Goal: Task Accomplishment & Management: Manage account settings

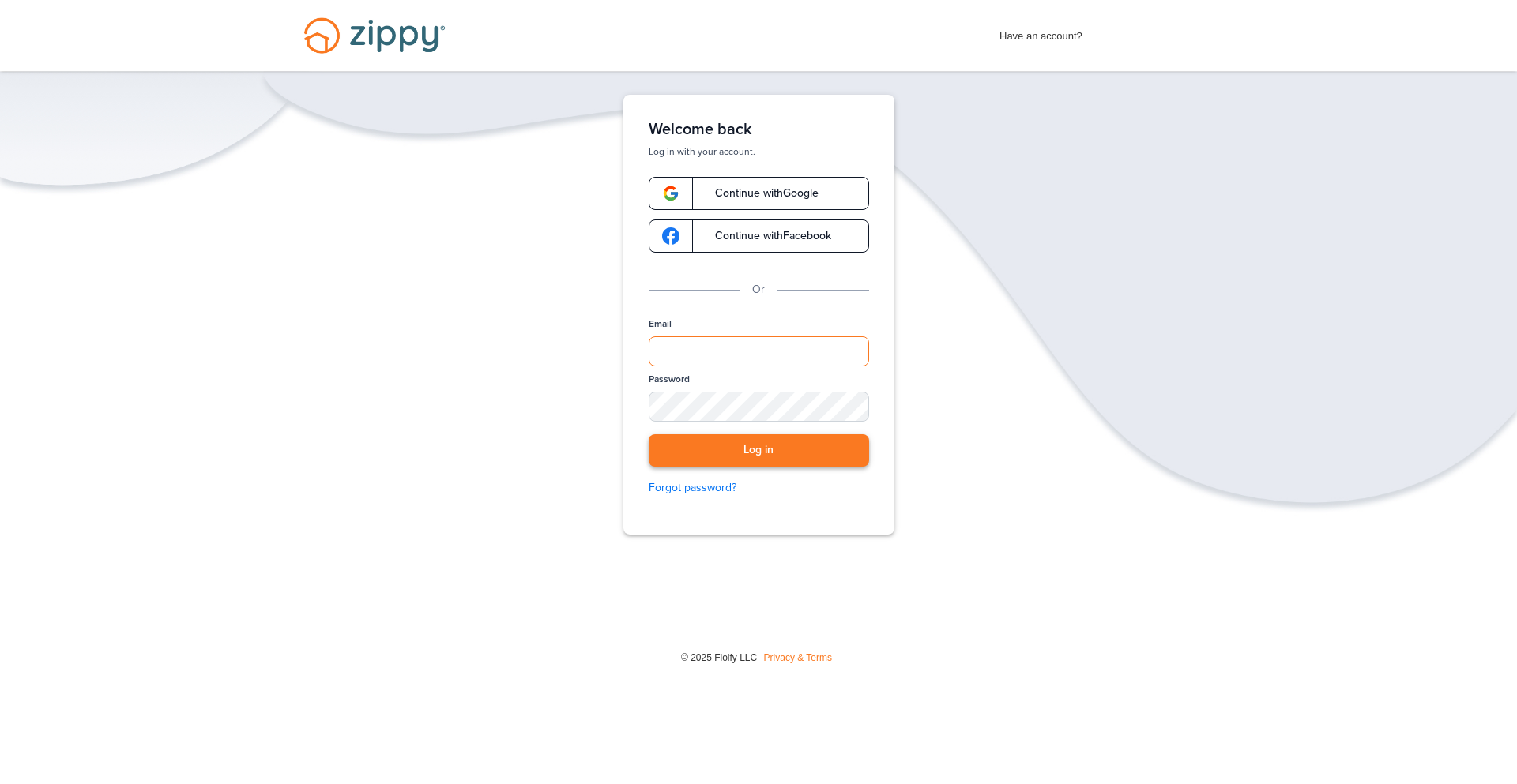
type input "**********"
click at [739, 445] on button "Log in" at bounding box center [758, 450] width 220 height 32
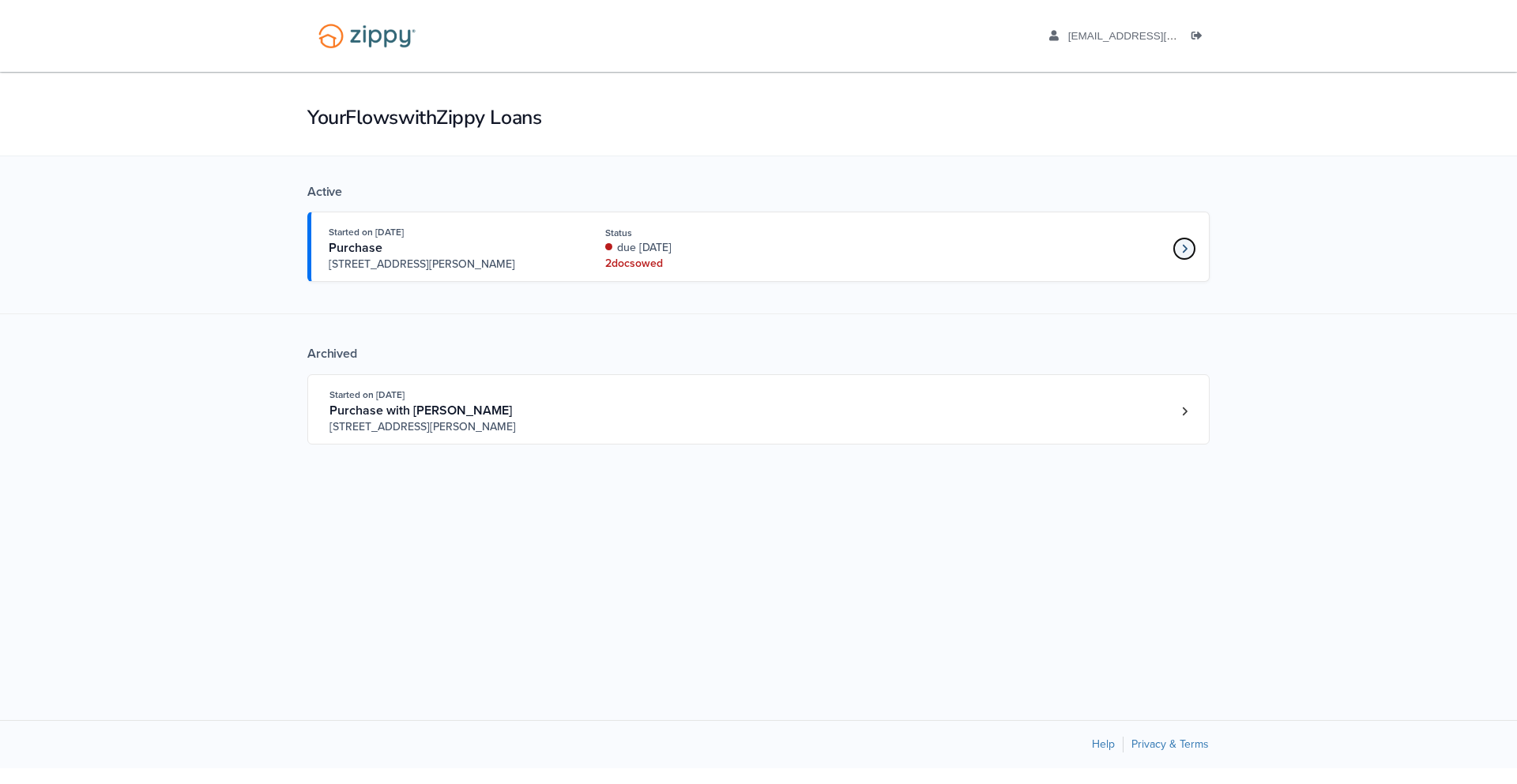
click at [1183, 245] on icon "Loan number 4263773" at bounding box center [1184, 248] width 5 height 9
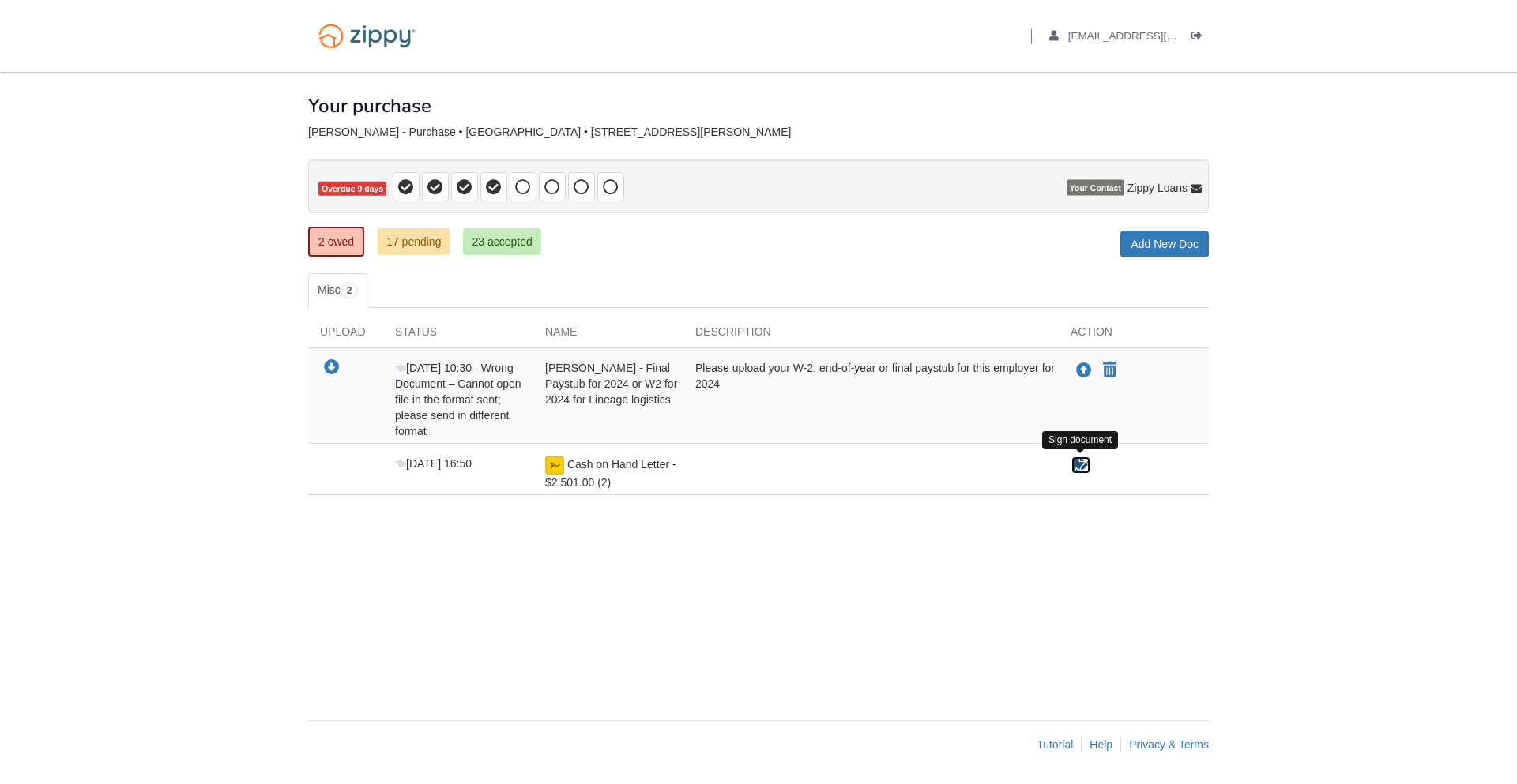
click at [1081, 468] on icon "Sign Form" at bounding box center [1080, 464] width 17 height 16
click at [414, 245] on link "17 pending" at bounding box center [413, 241] width 72 height 27
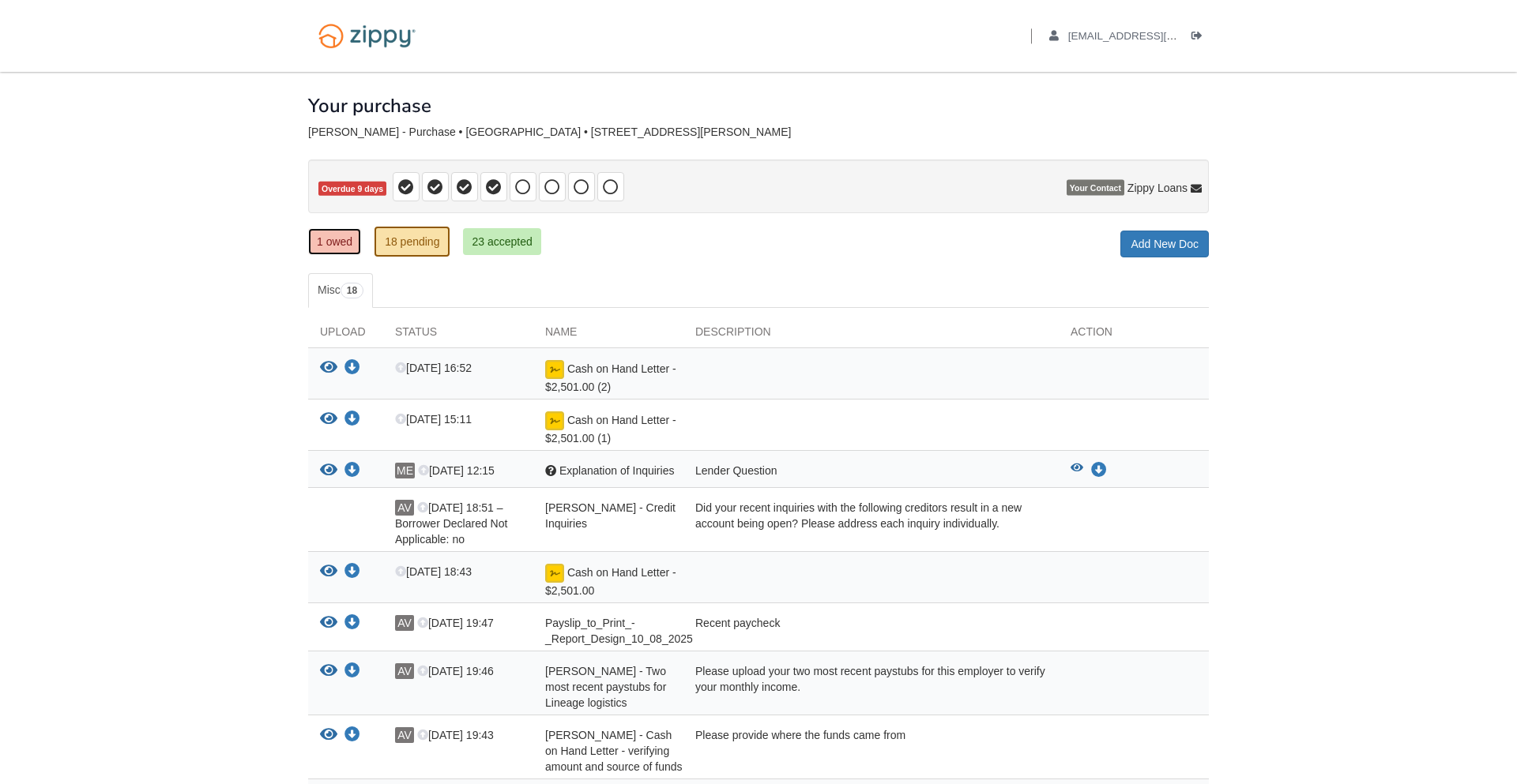
click at [337, 249] on link "1 owed" at bounding box center [335, 241] width 53 height 27
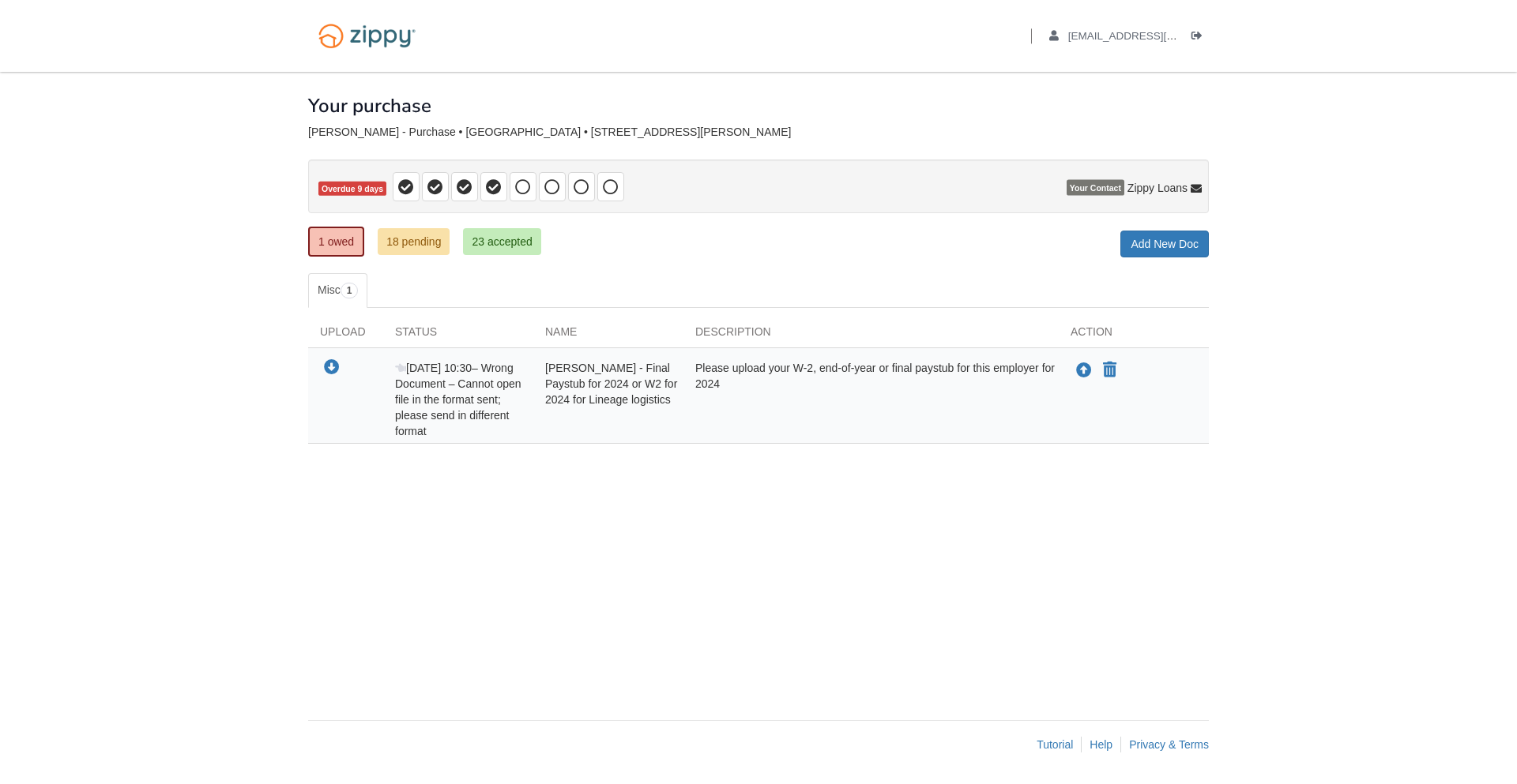
click at [556, 302] on ul "Misc 1" at bounding box center [758, 291] width 901 height 35
click at [423, 245] on link "18 pending" at bounding box center [413, 241] width 72 height 27
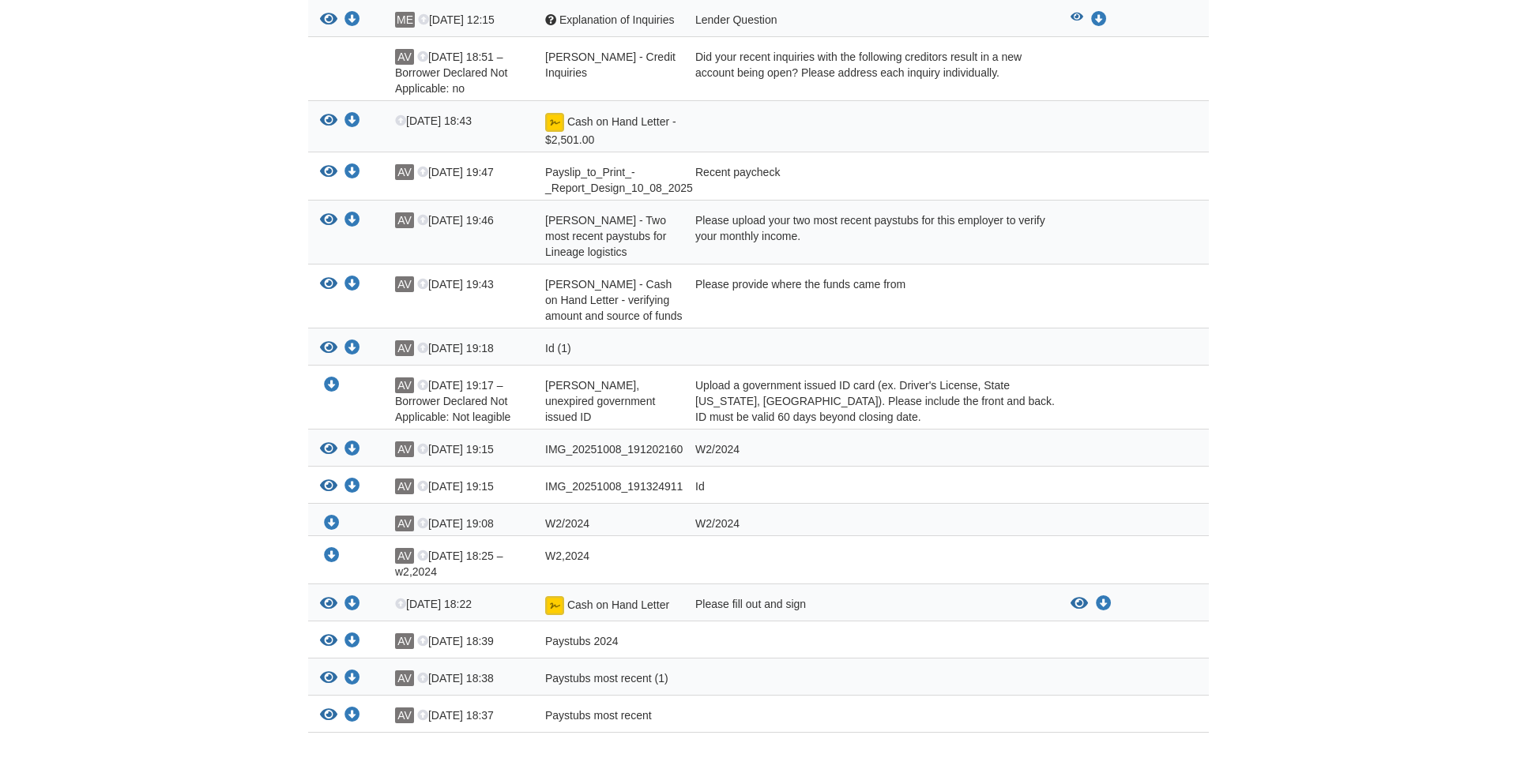
scroll to position [543, 0]
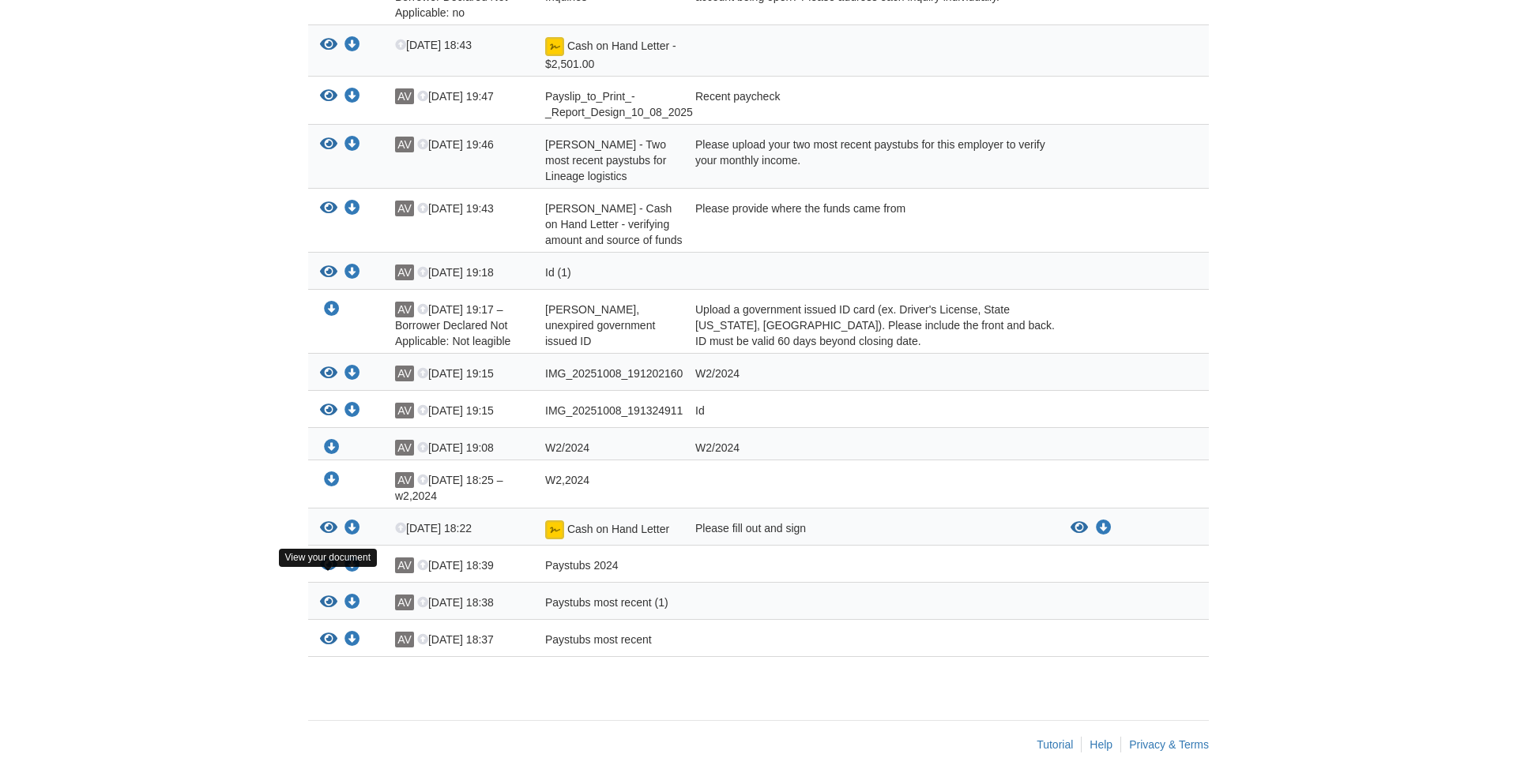
click at [329, 568] on icon "View Paystubs 2024" at bounding box center [328, 565] width 17 height 16
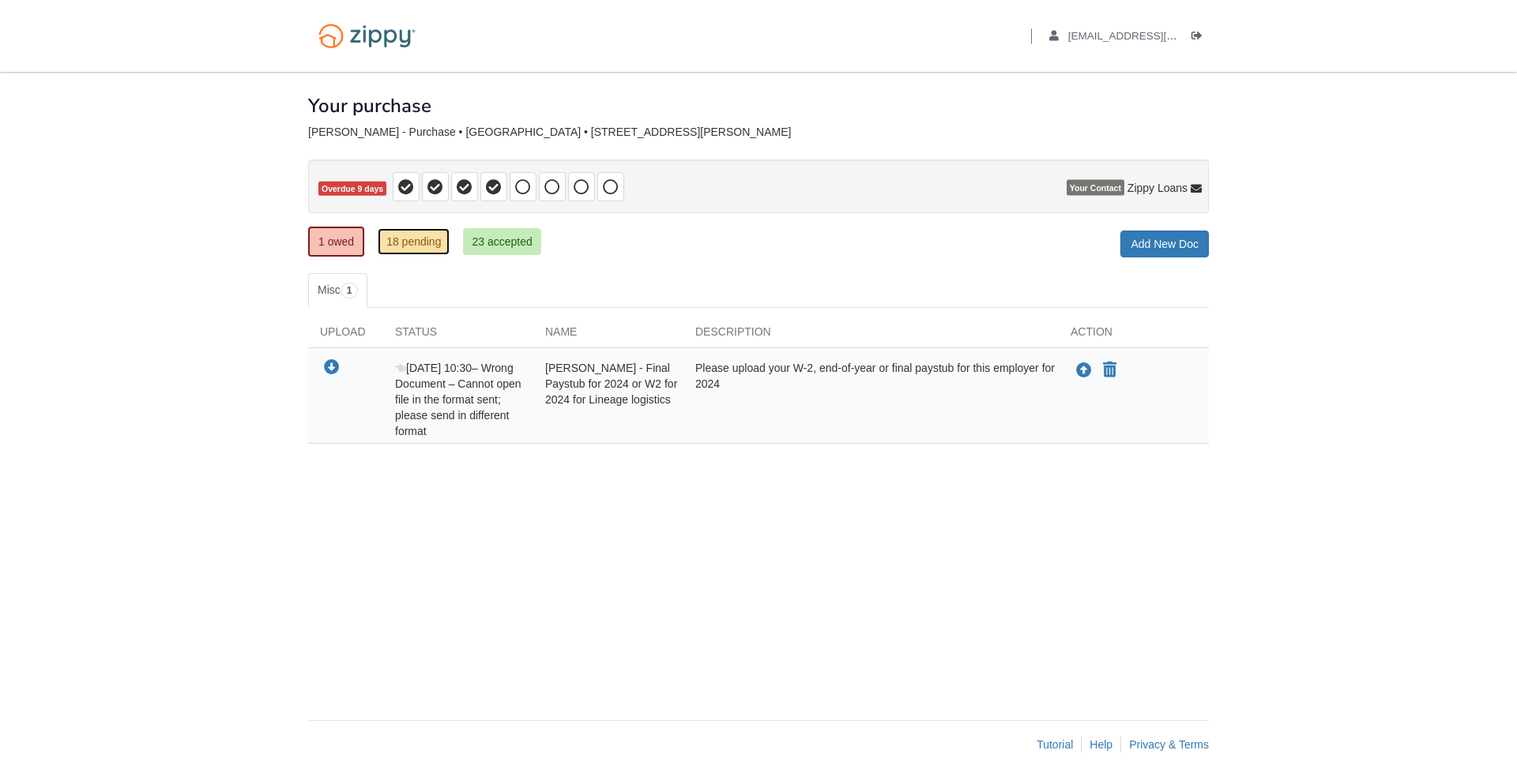
click at [408, 245] on link "18 pending" at bounding box center [413, 241] width 72 height 27
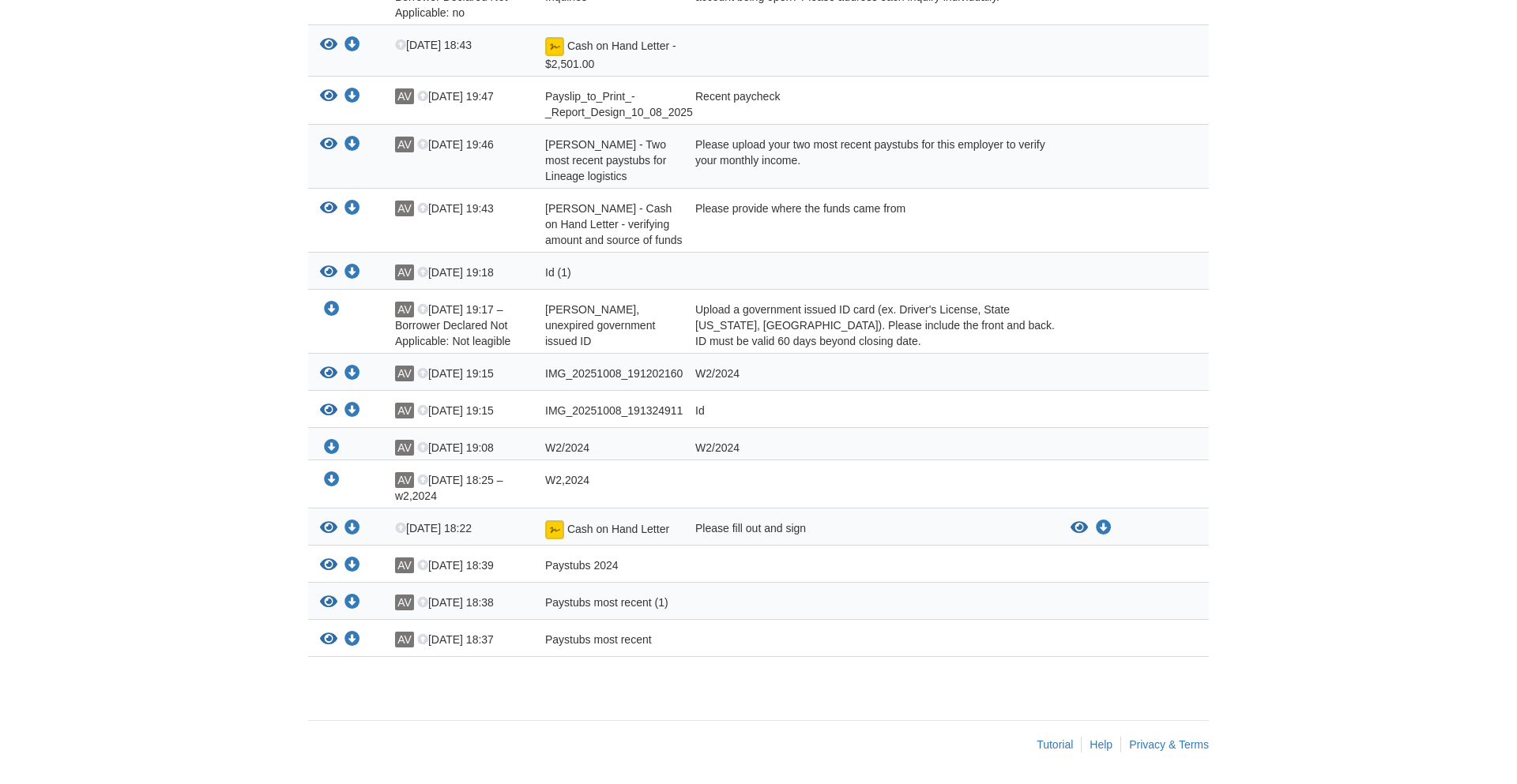
scroll to position [543, 0]
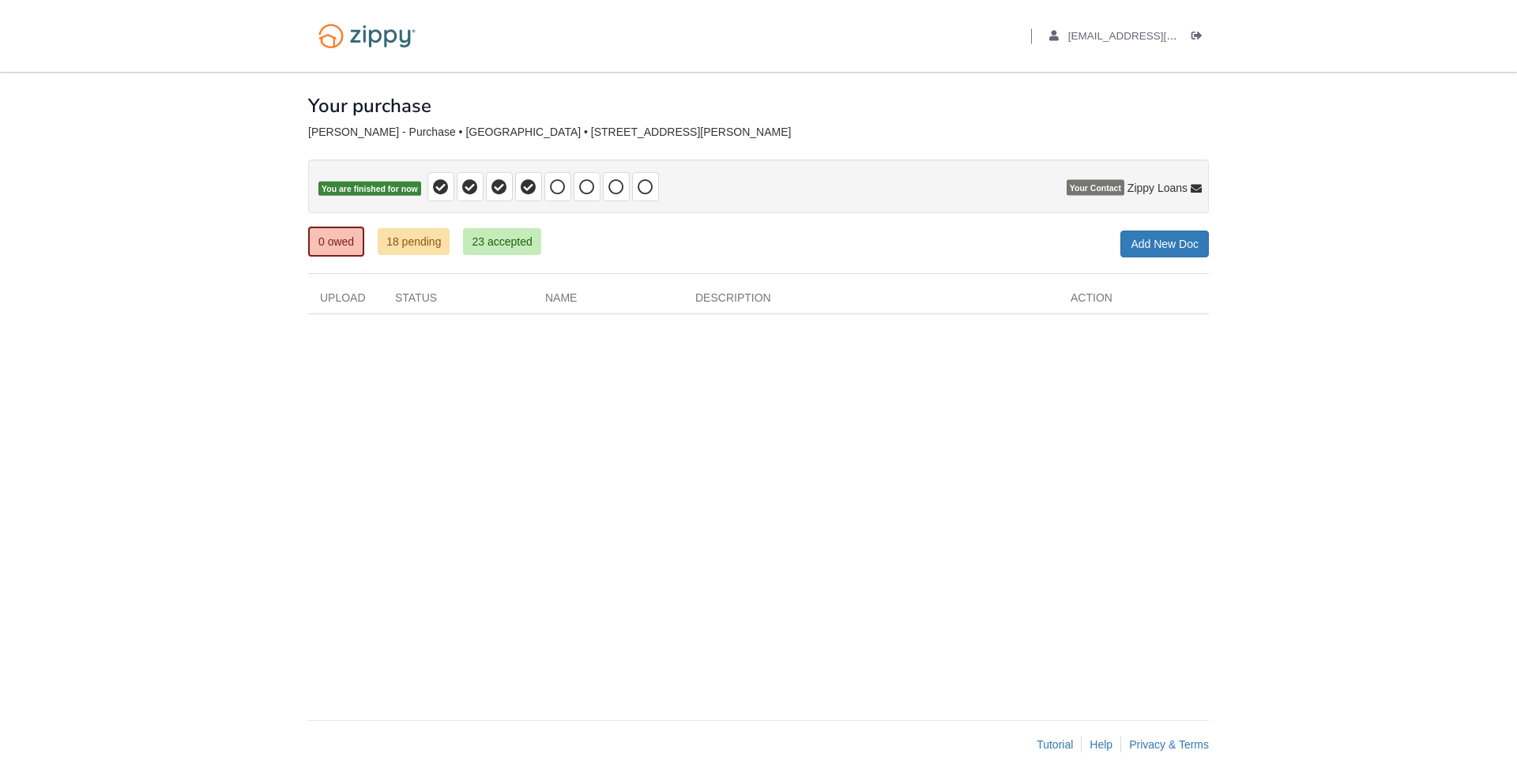
click at [206, 279] on body "Back to My Flows [EMAIL_ADDRESS][DOMAIN_NAME] Logout" at bounding box center [758, 392] width 1517 height 784
click at [421, 245] on link "18 pending" at bounding box center [413, 241] width 72 height 27
click at [1196, 32] on icon "Log out" at bounding box center [1196, 35] width 11 height 11
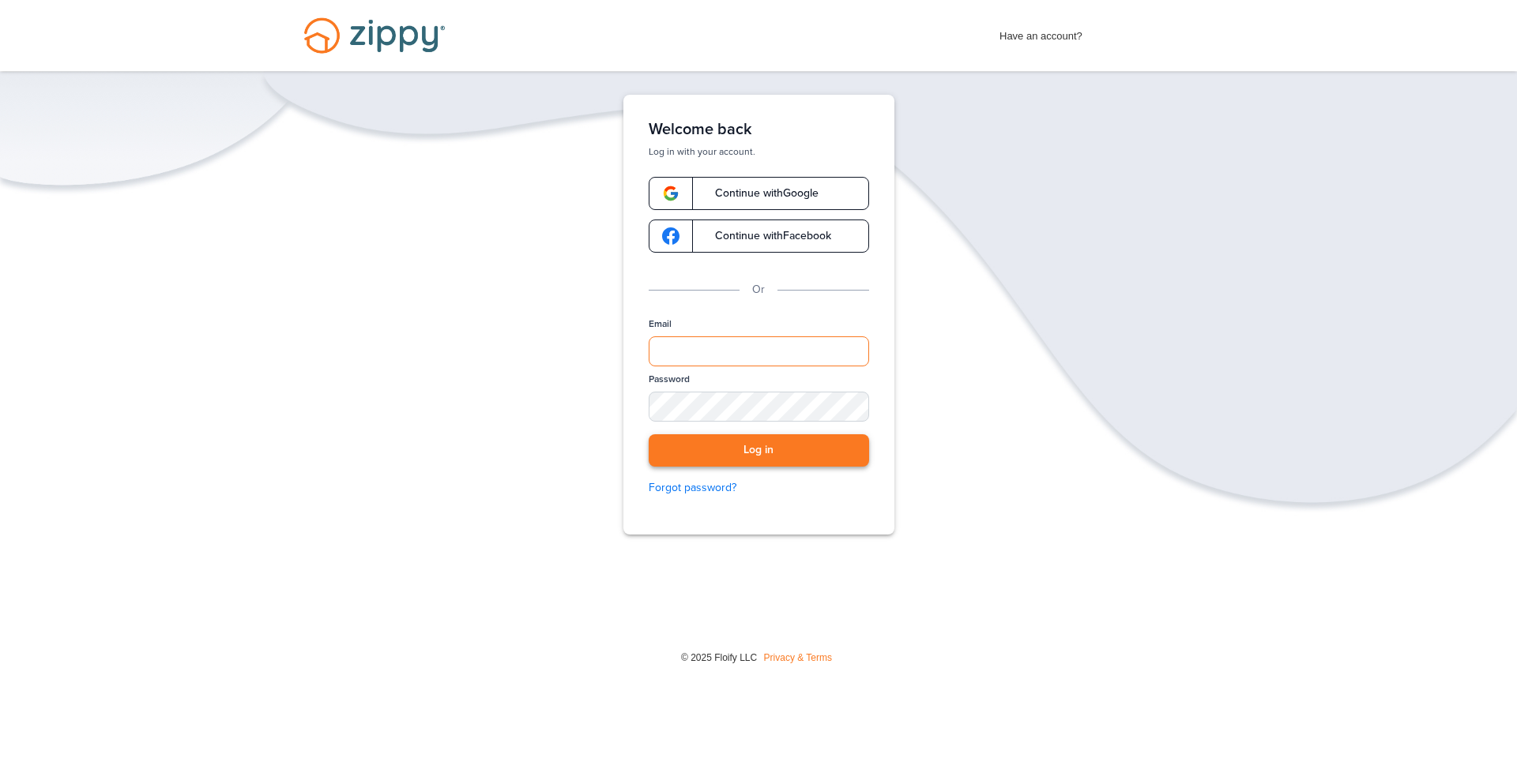
type input "**********"
click at [746, 454] on button "Log in" at bounding box center [758, 450] width 220 height 32
